Goal: Task Accomplishment & Management: Manage account settings

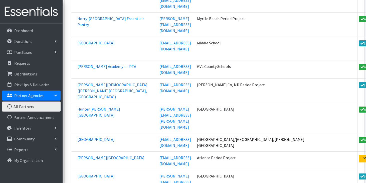
scroll to position [9425, 0]
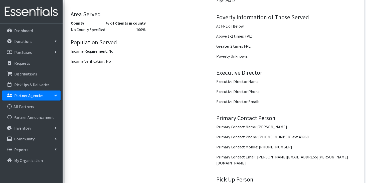
scroll to position [476, 0]
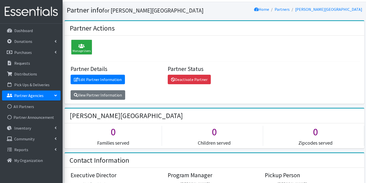
scroll to position [16, 0]
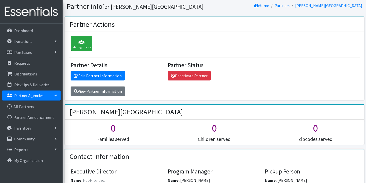
click at [86, 41] on icon at bounding box center [82, 42] width 18 height 5
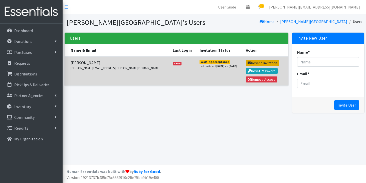
click at [246, 60] on button "Resend Invitation" at bounding box center [262, 63] width 33 height 6
